Goal: Navigation & Orientation: Understand site structure

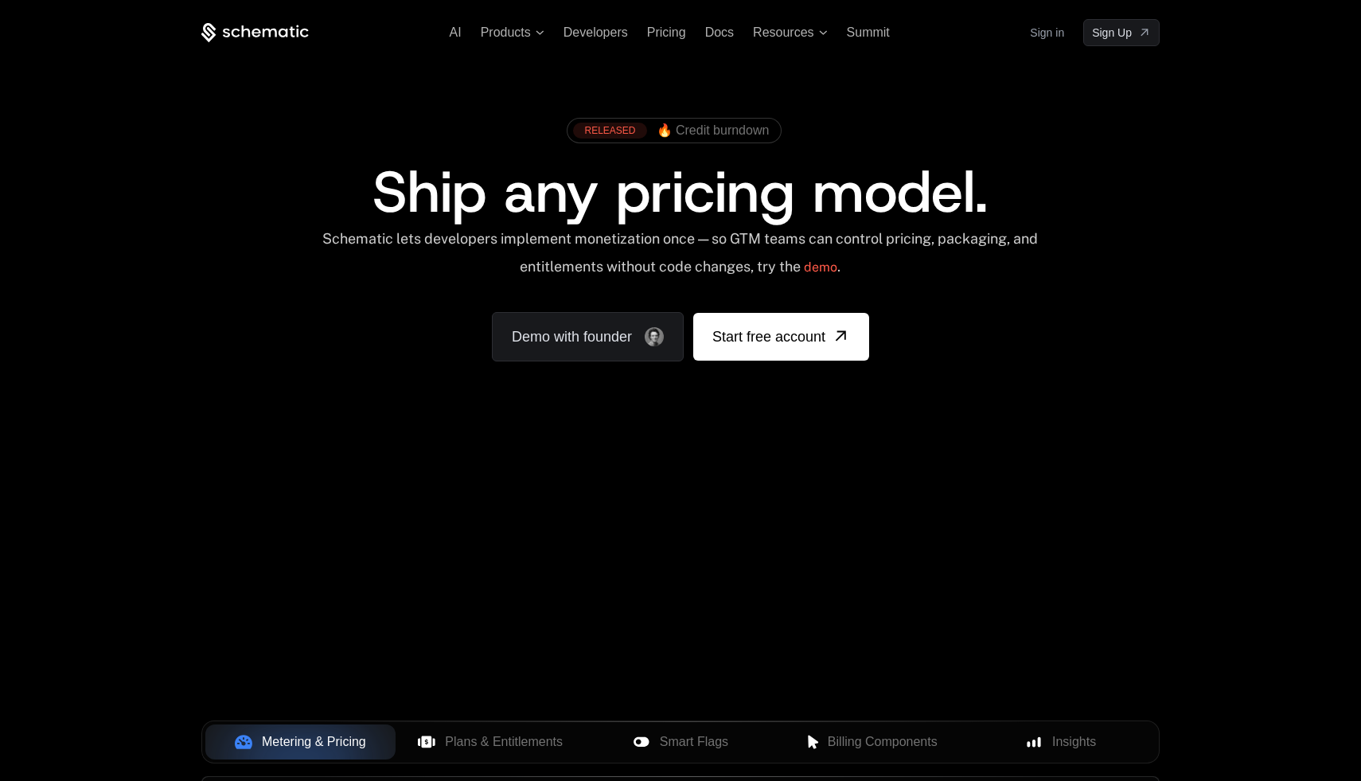
click at [1056, 37] on link "Sign in" at bounding box center [1047, 32] width 34 height 25
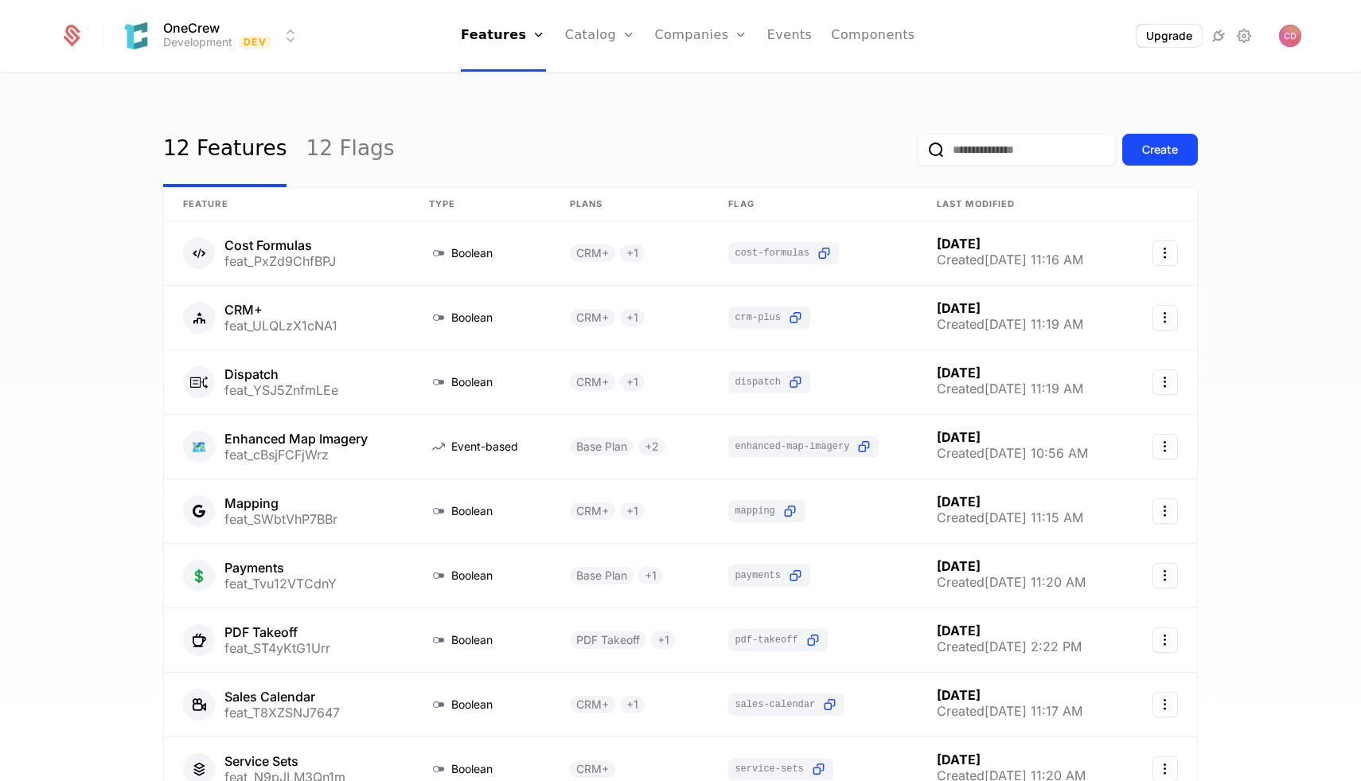
click at [513, 84] on link "Features" at bounding box center [516, 78] width 73 height 13
click at [111, 92] on div "12 Features 12 Flags Create Feature Type Plans Flag Last Modified Cost Formulas…" at bounding box center [680, 432] width 1361 height 716
click at [601, 84] on link "Plans" at bounding box center [625, 78] width 82 height 13
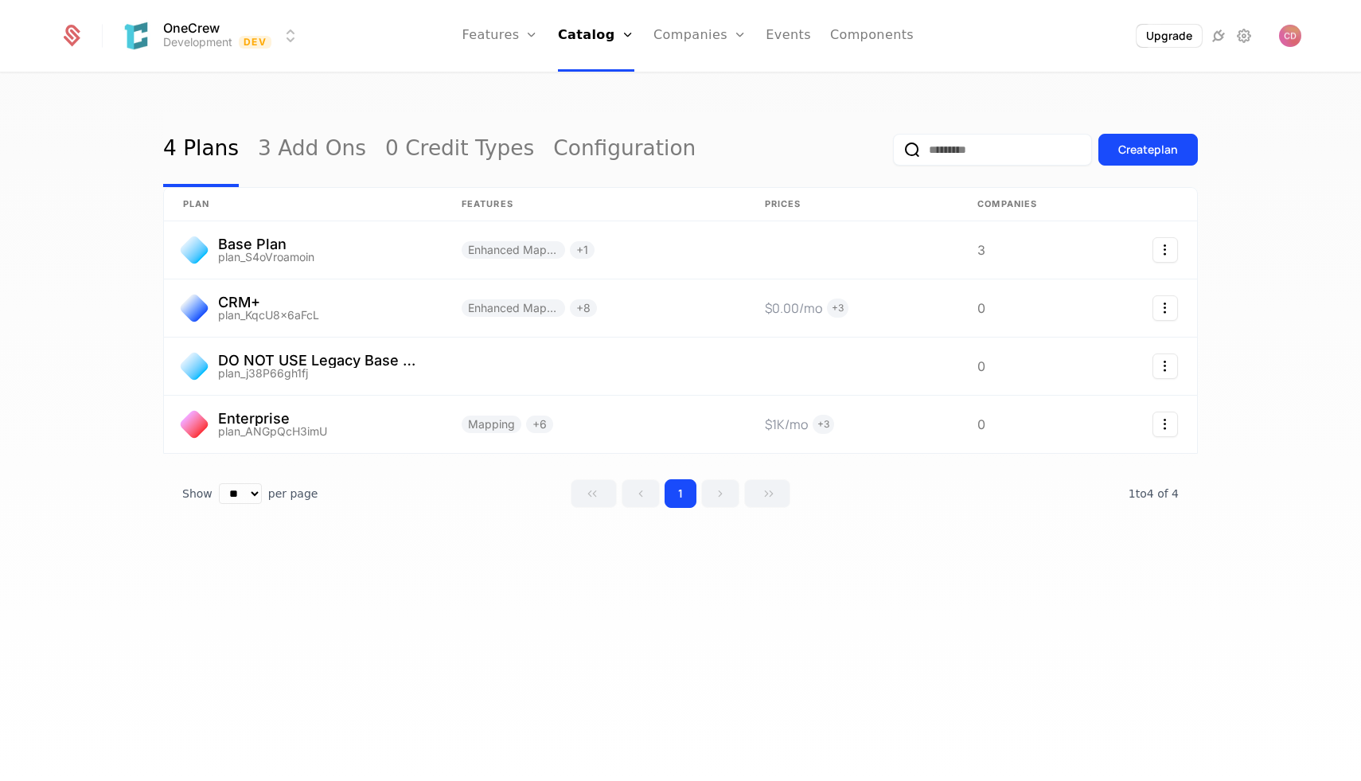
click at [396, 96] on div "4 Plans 3 Add Ons 0 Credit Types Configuration Create plan plan Features Prices…" at bounding box center [680, 432] width 1361 height 716
click at [1161, 306] on icon "Select action" at bounding box center [1165, 307] width 25 height 25
click at [1254, 306] on html "OneCrew Development Dev Features Features Flags Catalog Plans Add Ons Credits C…" at bounding box center [680, 390] width 1361 height 781
click at [365, 302] on link at bounding box center [303, 307] width 279 height 57
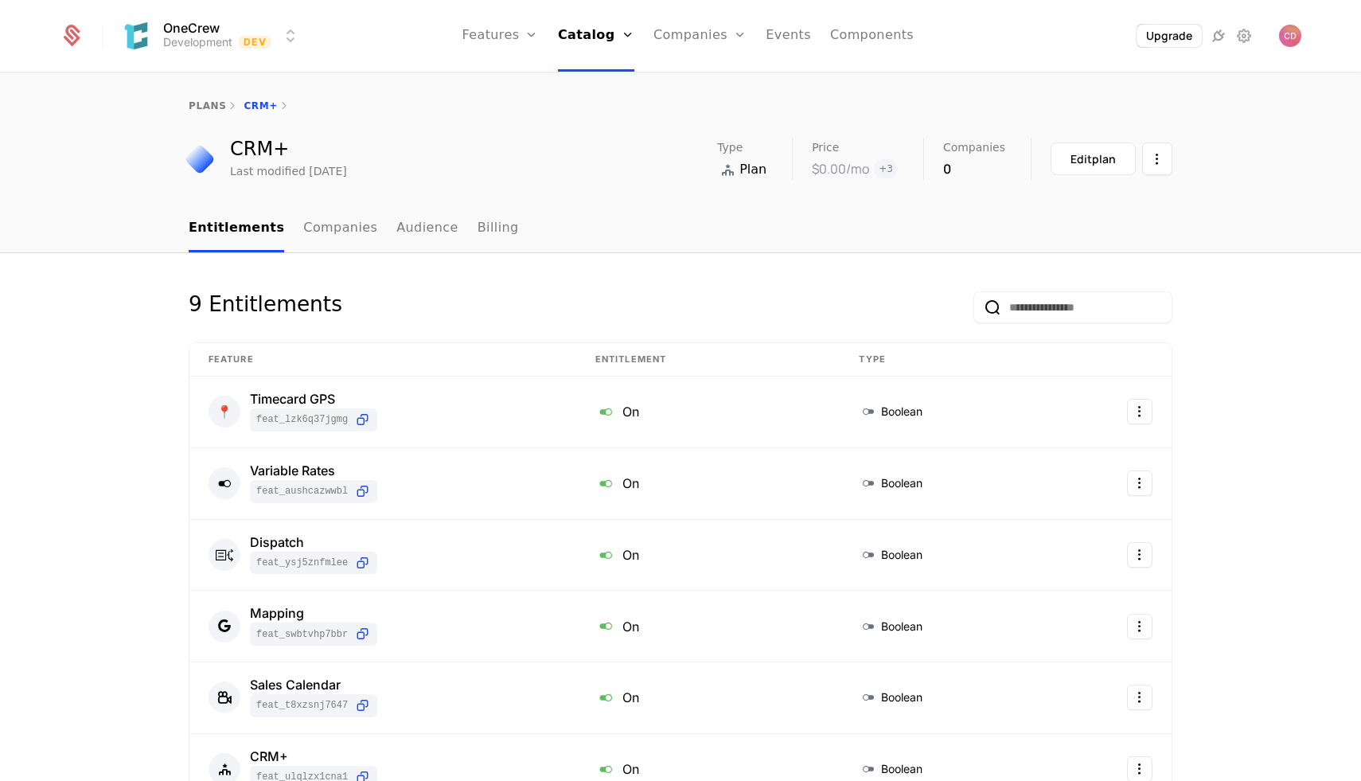
click at [326, 232] on link "Companies" at bounding box center [340, 228] width 74 height 47
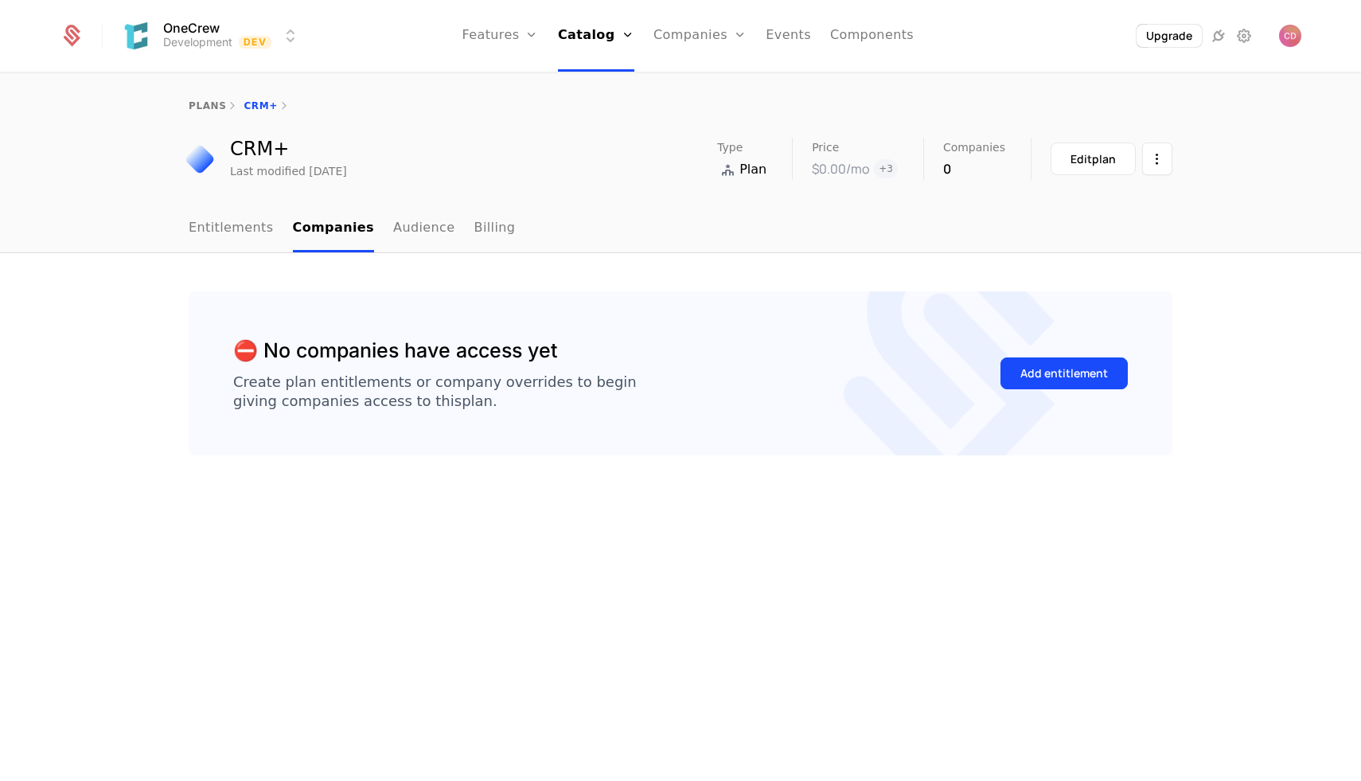
click at [415, 230] on link "Audience" at bounding box center [424, 228] width 62 height 47
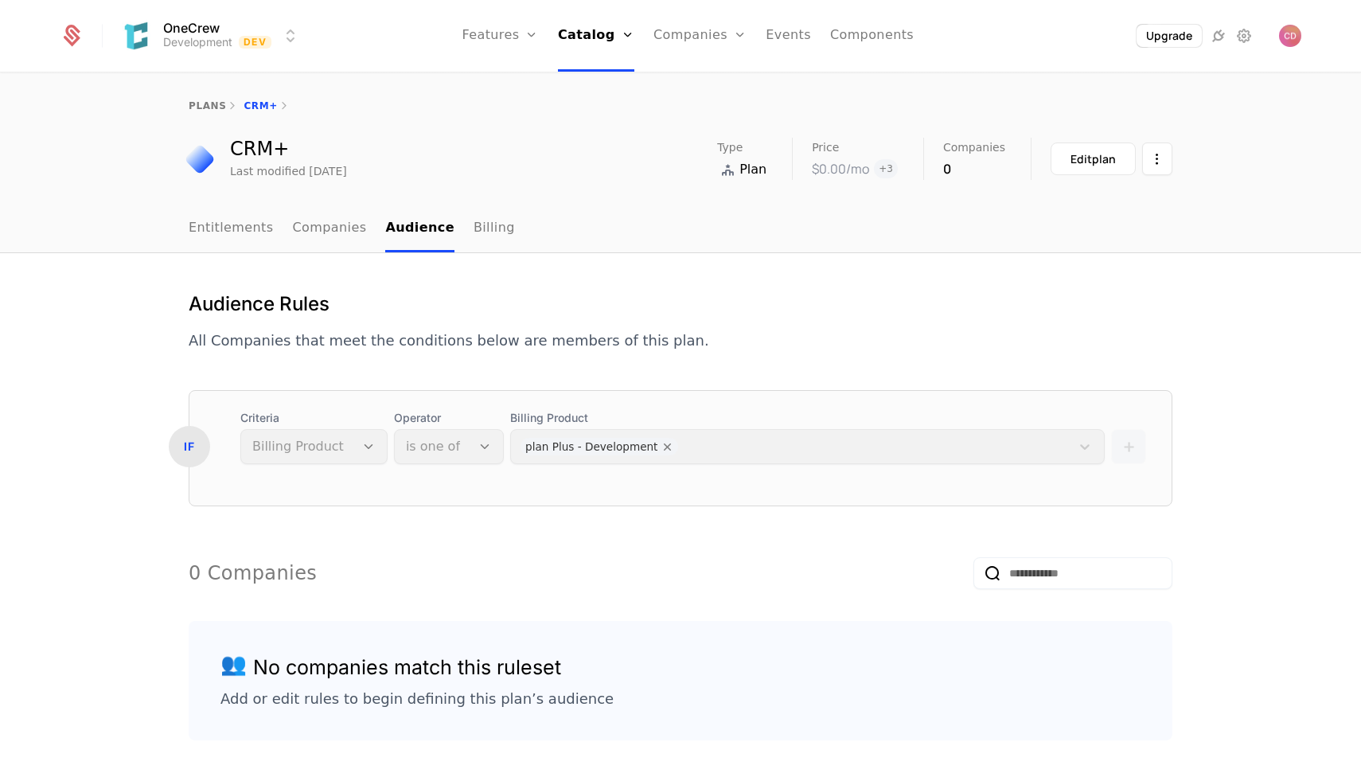
click at [474, 230] on link "Billing" at bounding box center [494, 228] width 41 height 47
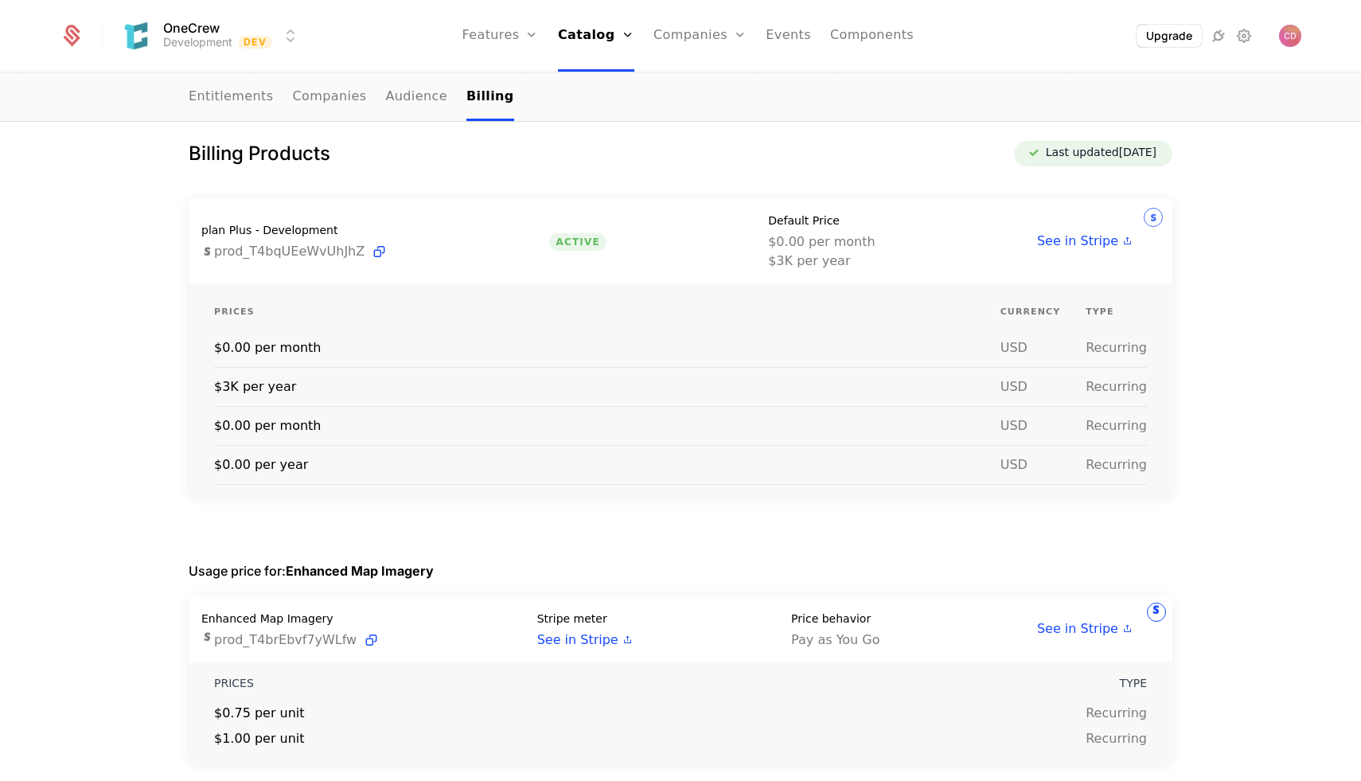
scroll to position [128, 0]
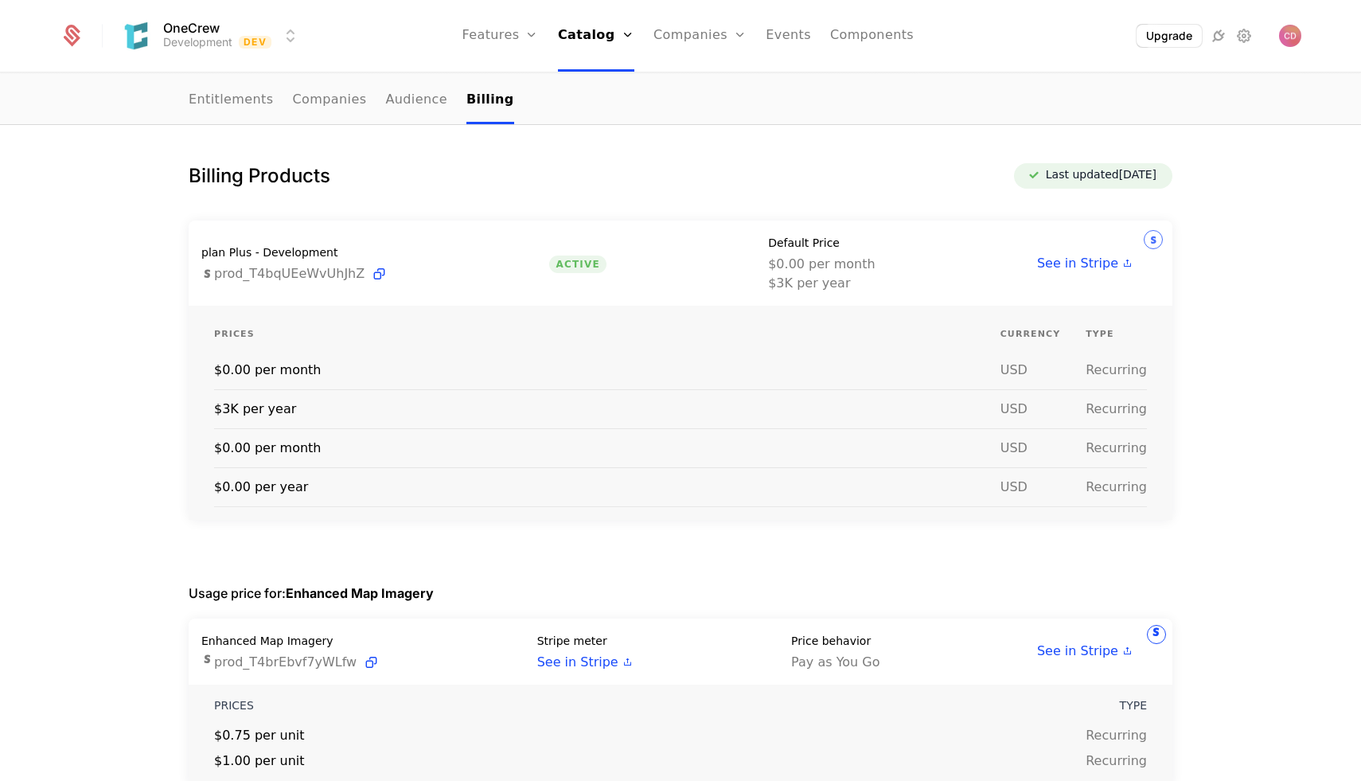
click at [856, 50] on link "Components" at bounding box center [872, 36] width 84 height 72
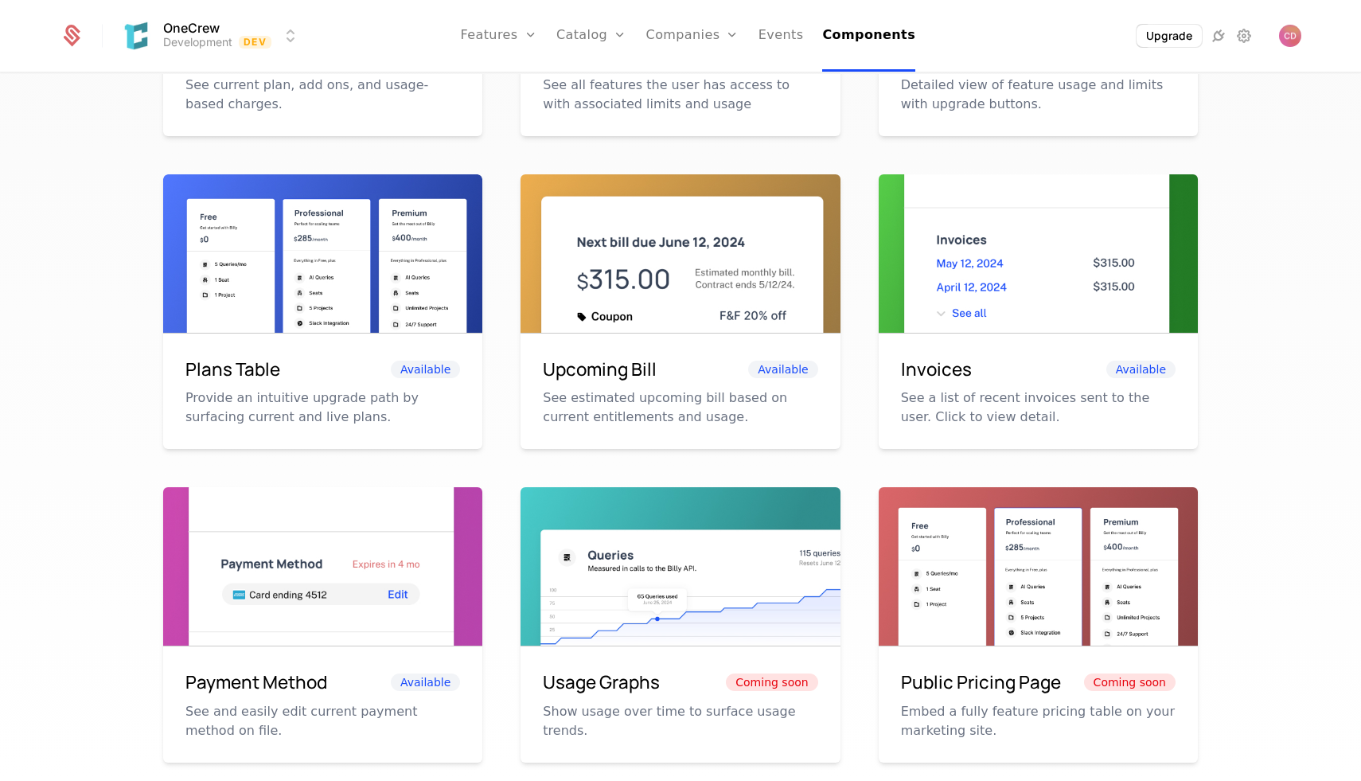
scroll to position [625, 0]
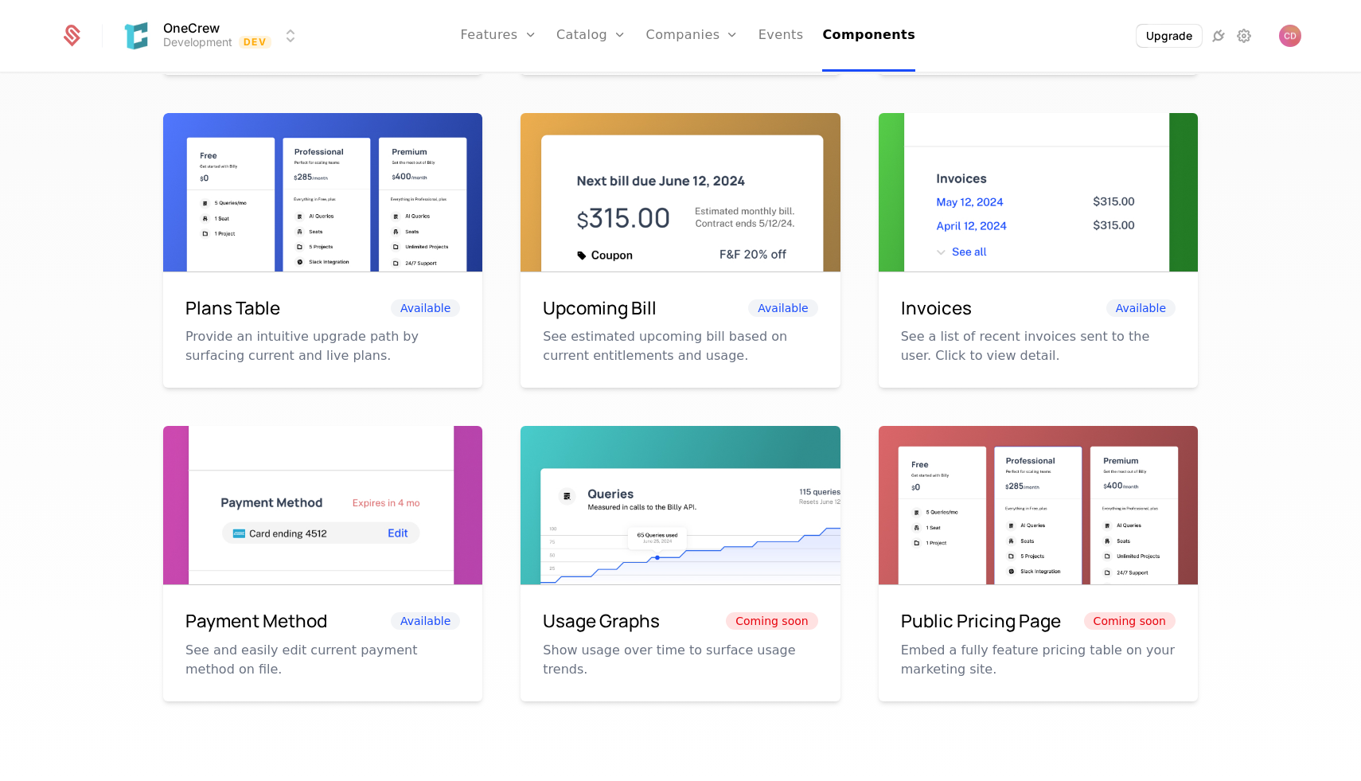
click at [319, 608] on h6 "Payment Method" at bounding box center [256, 620] width 142 height 27
click at [326, 716] on div "2 Components Create Component Name Last edited 25-10-02 Conrad's Test Portal 4 …" at bounding box center [680, 119] width 1035 height 1265
click at [1028, 624] on h6 "Public Pricing Page" at bounding box center [981, 620] width 160 height 27
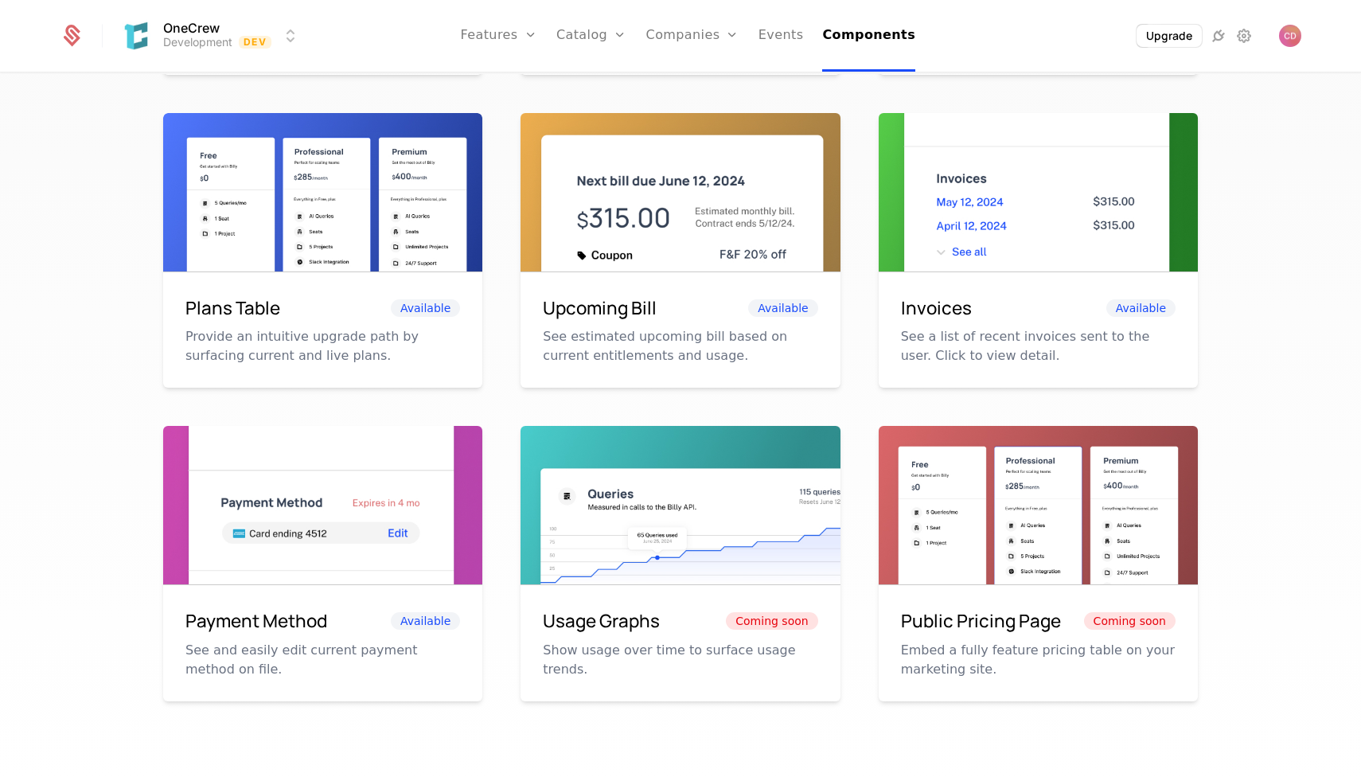
click at [955, 659] on p "Embed a fully feature pricing table on your marketing site." at bounding box center [1038, 660] width 275 height 38
click at [220, 624] on h6 "Payment Method" at bounding box center [256, 620] width 142 height 27
click at [117, 613] on div "2 Components Create Component Name Last edited 25-10-02 Conrad's Test Portal 4 …" at bounding box center [680, 432] width 1361 height 716
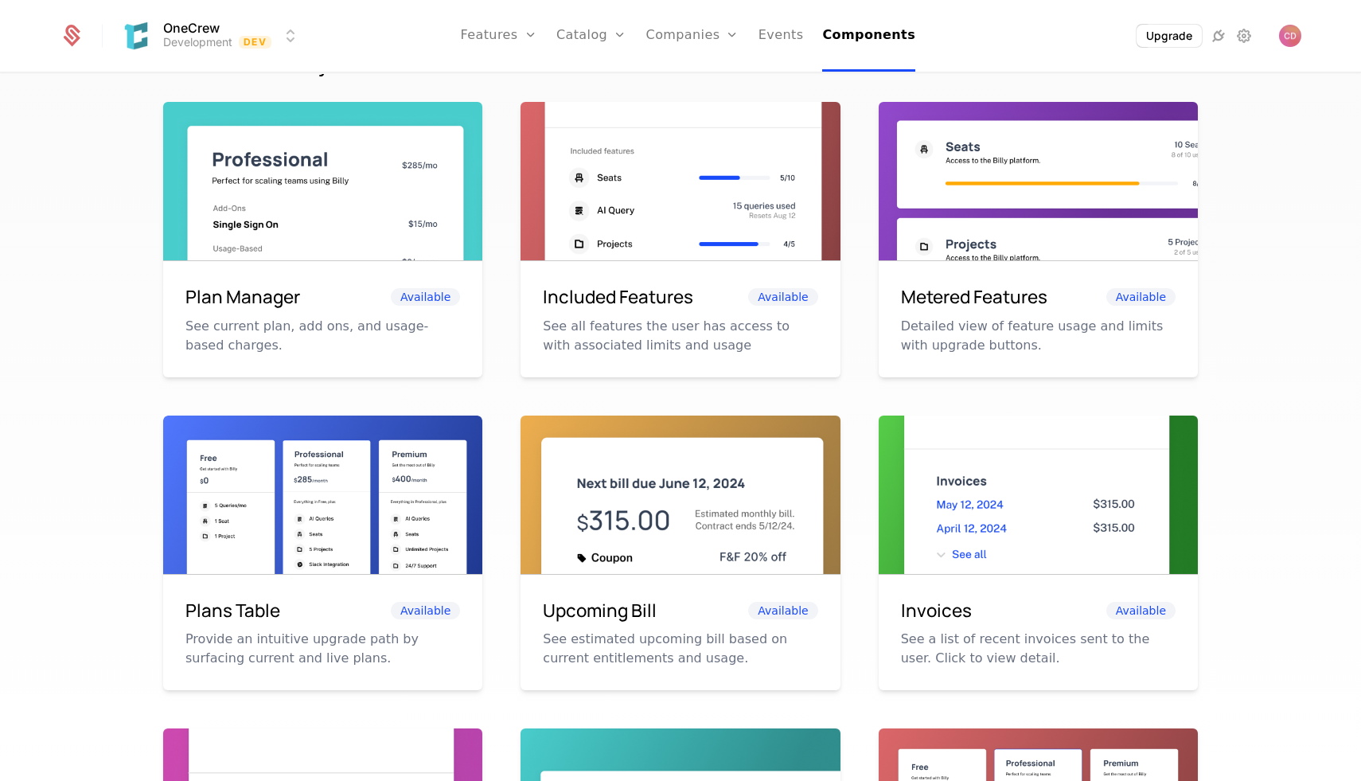
scroll to position [0, 0]
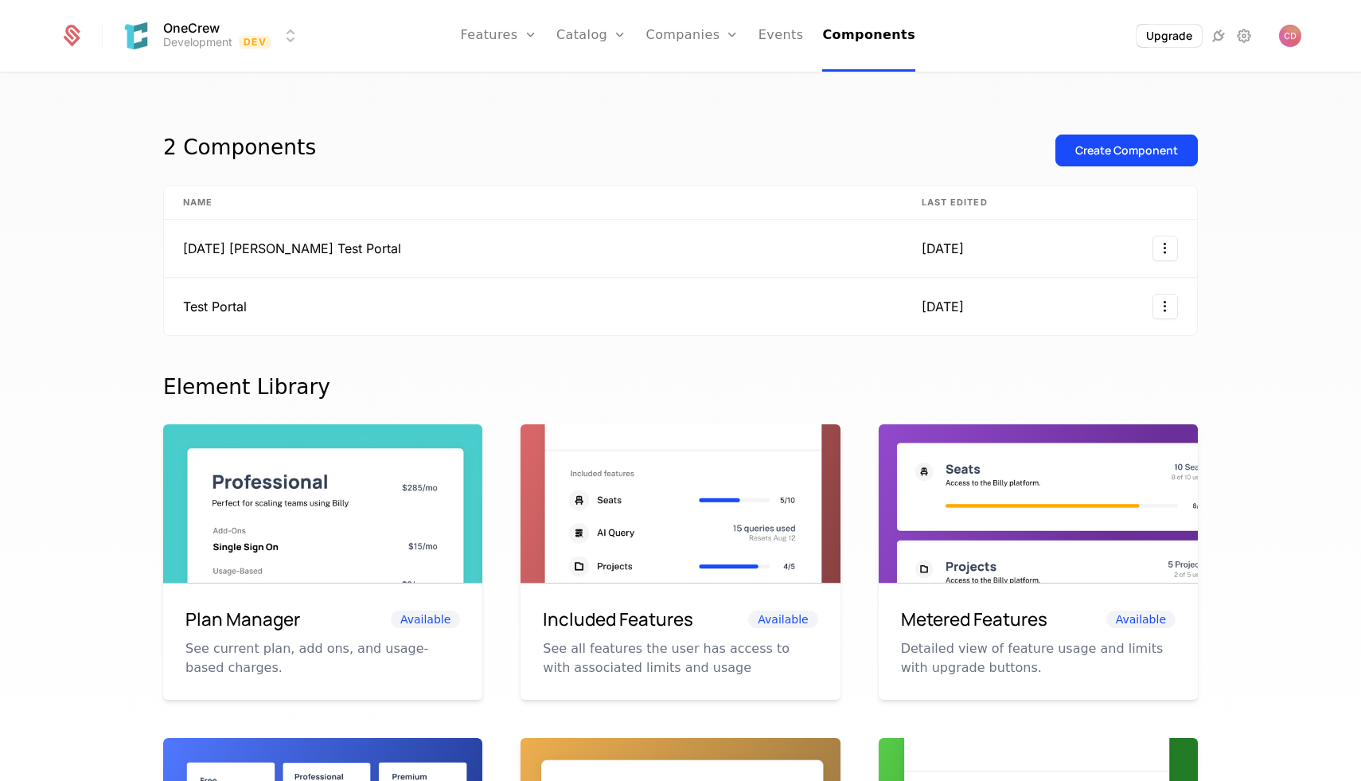
click at [124, 423] on div "2 Components Create Component Name Last edited 25-10-02 Conrad's Test Portal 4 …" at bounding box center [680, 432] width 1361 height 716
click at [1220, 38] on icon at bounding box center [1218, 35] width 19 height 19
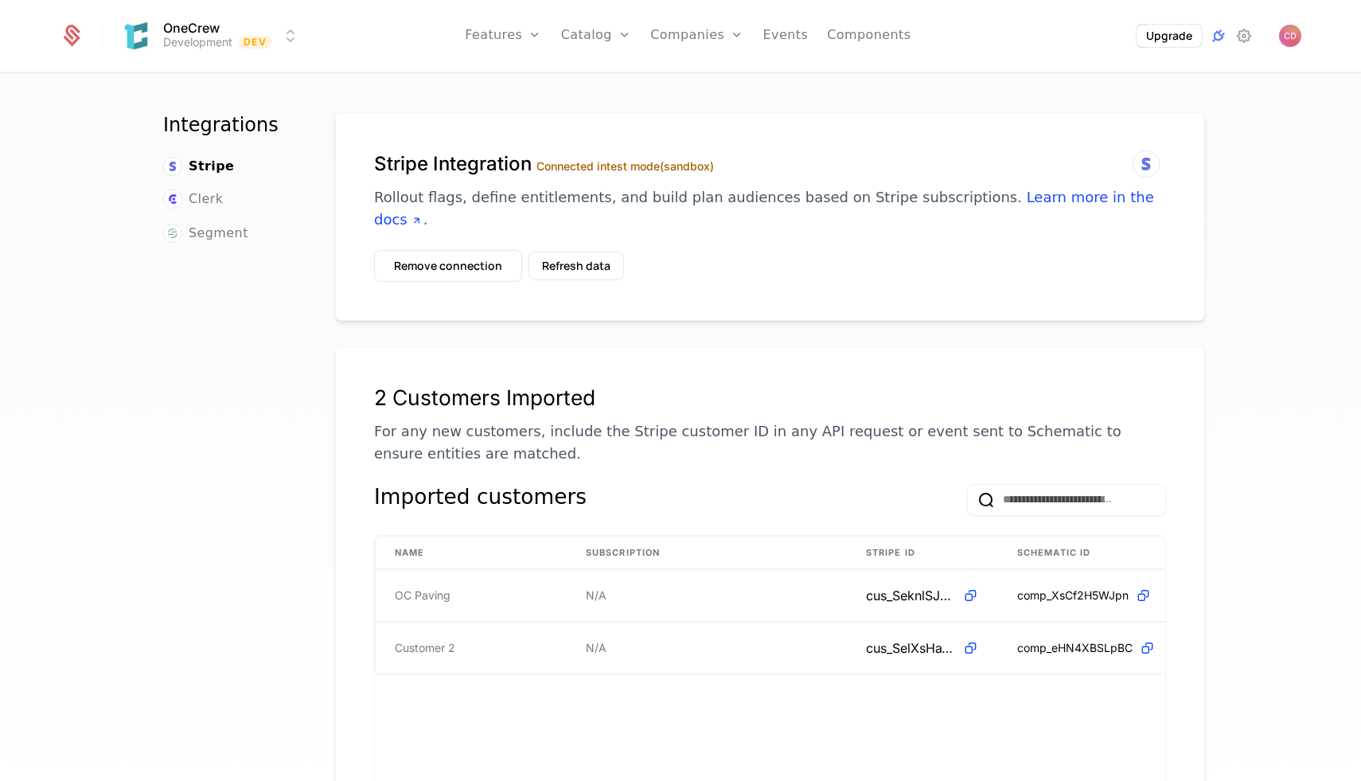
click at [1254, 129] on div "Integrations Stripe Clerk Segment Stripe Integration Connected in test mode (sa…" at bounding box center [680, 432] width 1361 height 716
click at [585, 252] on button "Refresh data" at bounding box center [577, 266] width 96 height 29
click at [794, 44] on link "Events" at bounding box center [785, 36] width 45 height 72
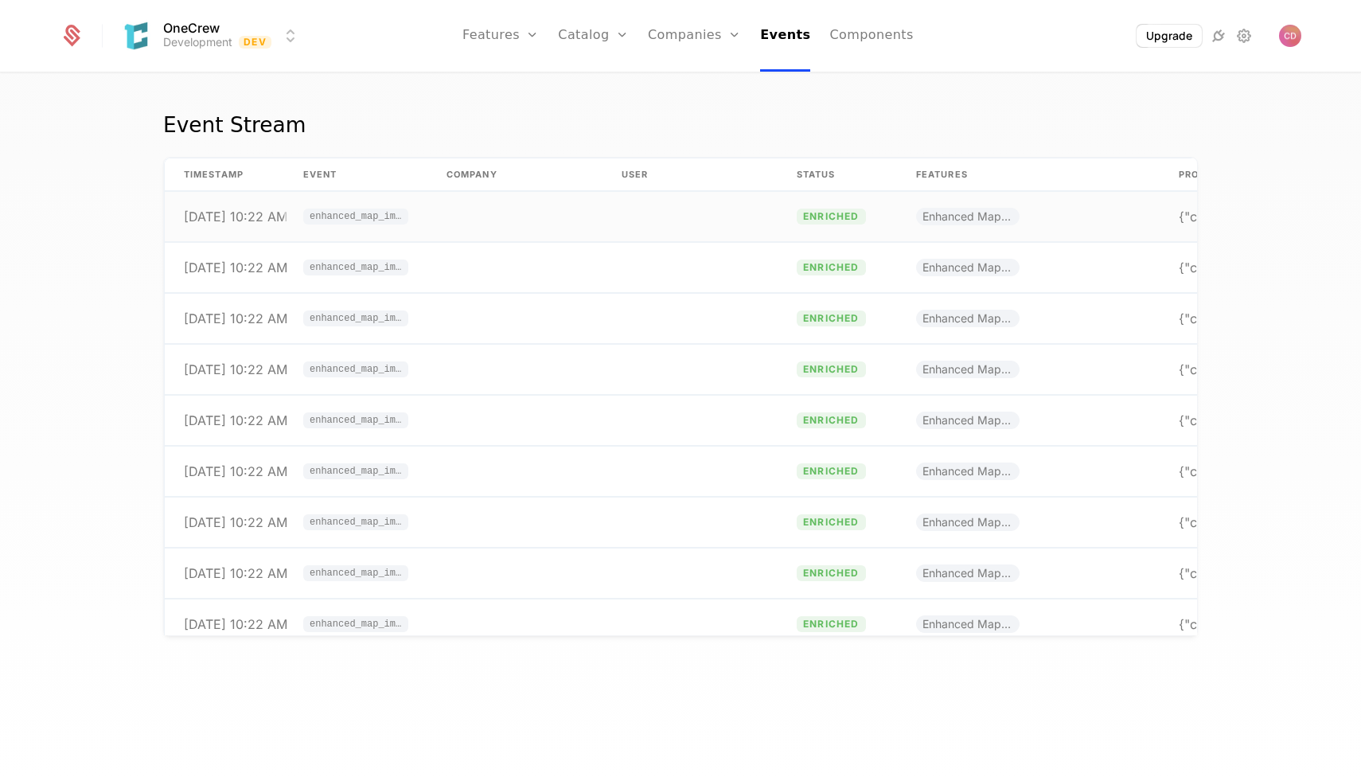
click at [617, 221] on td at bounding box center [690, 217] width 175 height 50
click at [768, 103] on div "Event Stream timestamp Event Company User Status Features Properties 9/30/25, 1…" at bounding box center [680, 432] width 1361 height 716
